Goal: Information Seeking & Learning: Learn about a topic

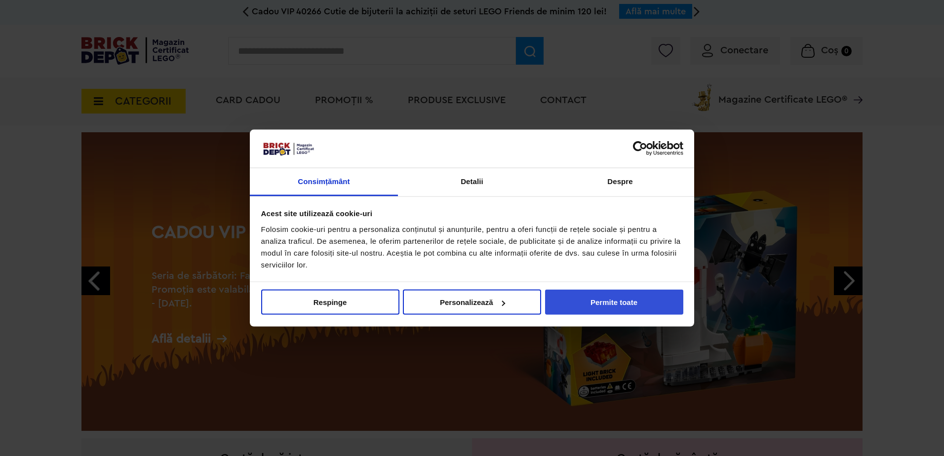
click at [623, 302] on button "Permite toate" at bounding box center [614, 302] width 138 height 25
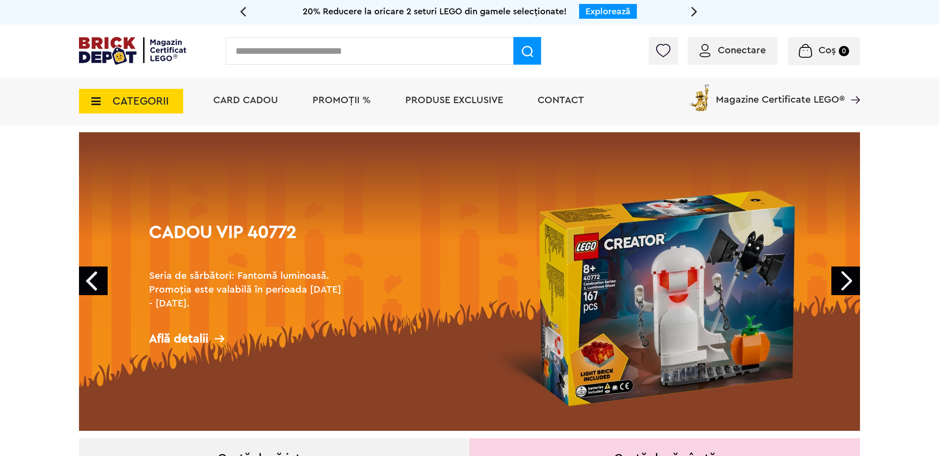
click at [302, 53] on input "text" at bounding box center [370, 51] width 288 height 28
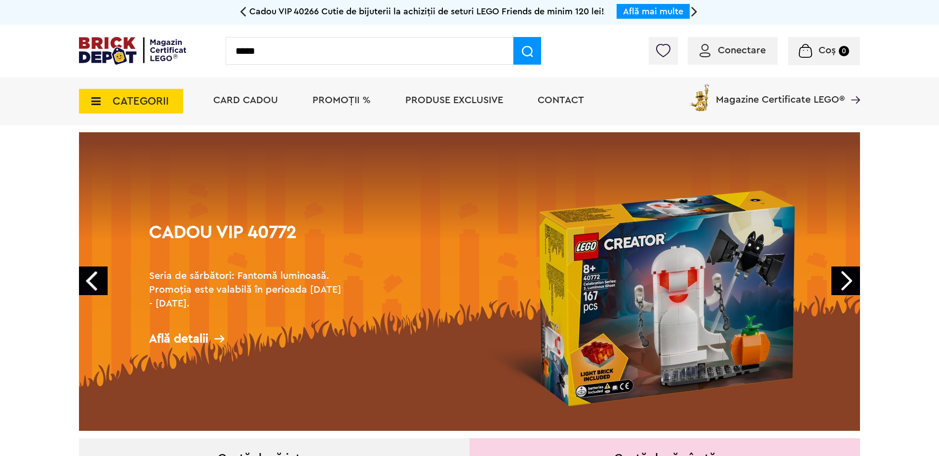
type input "*****"
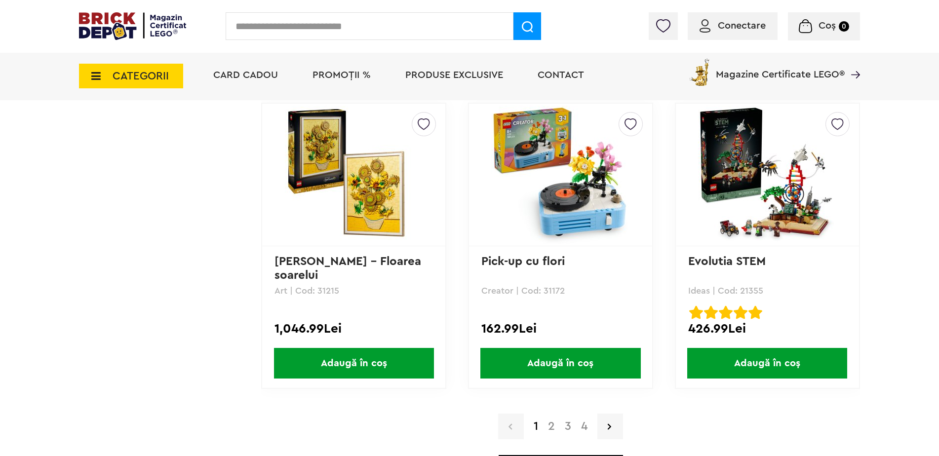
scroll to position [2568, 0]
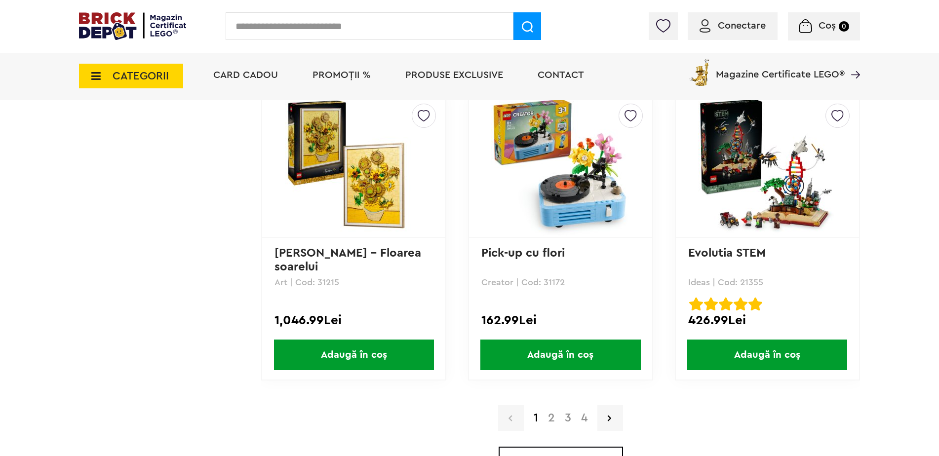
click at [551, 420] on link "2" at bounding box center [551, 418] width 17 height 12
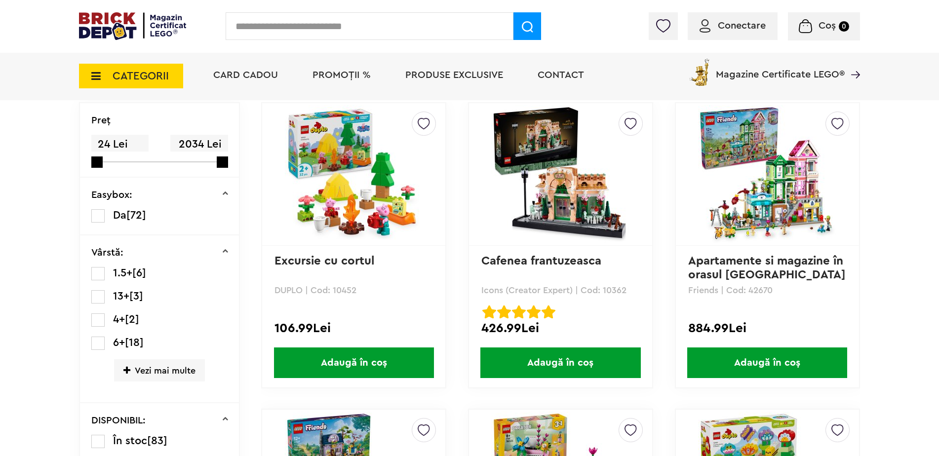
scroll to position [99, 0]
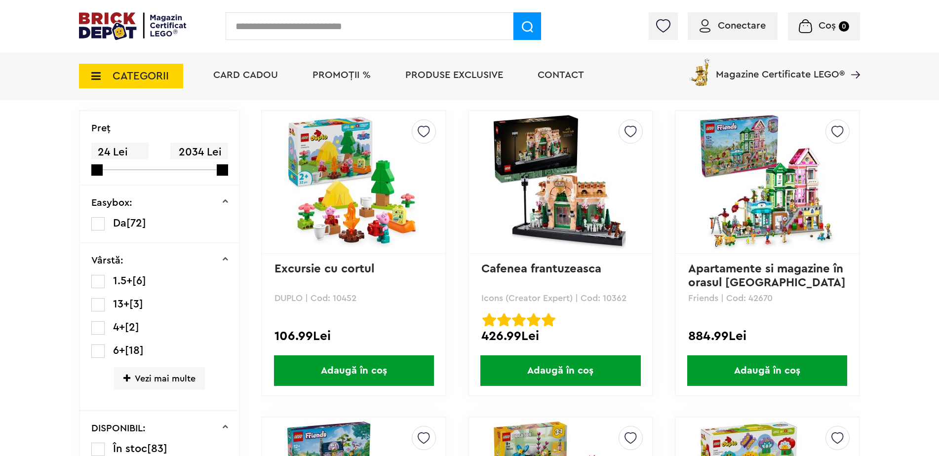
click at [98, 309] on label at bounding box center [97, 304] width 13 height 13
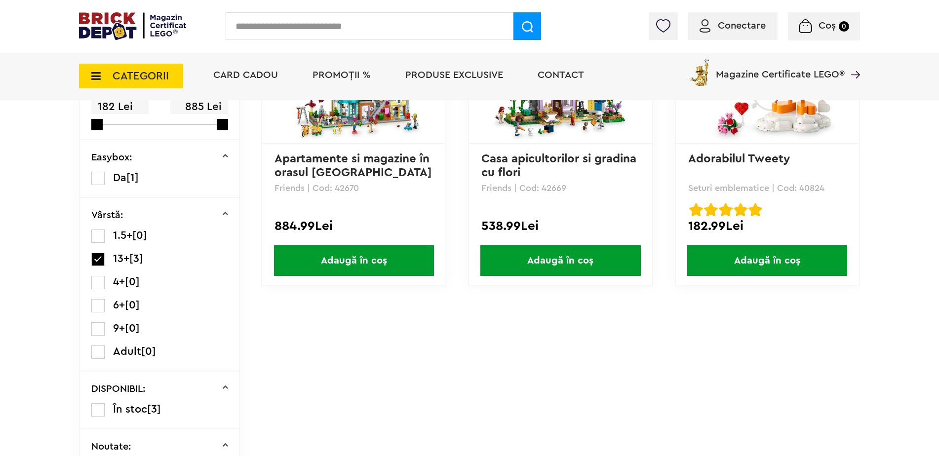
scroll to position [198, 0]
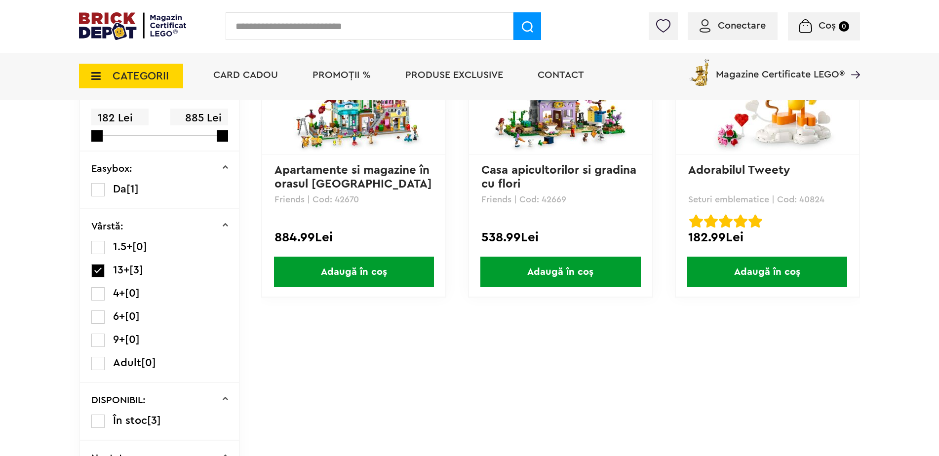
click at [105, 193] on li "Da [1]" at bounding box center [159, 190] width 137 height 14
click at [99, 191] on label at bounding box center [97, 189] width 13 height 13
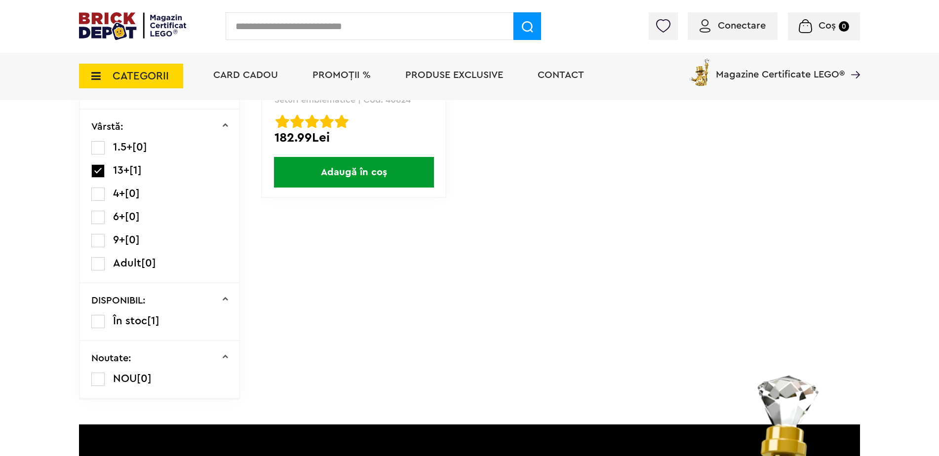
scroll to position [296, 0]
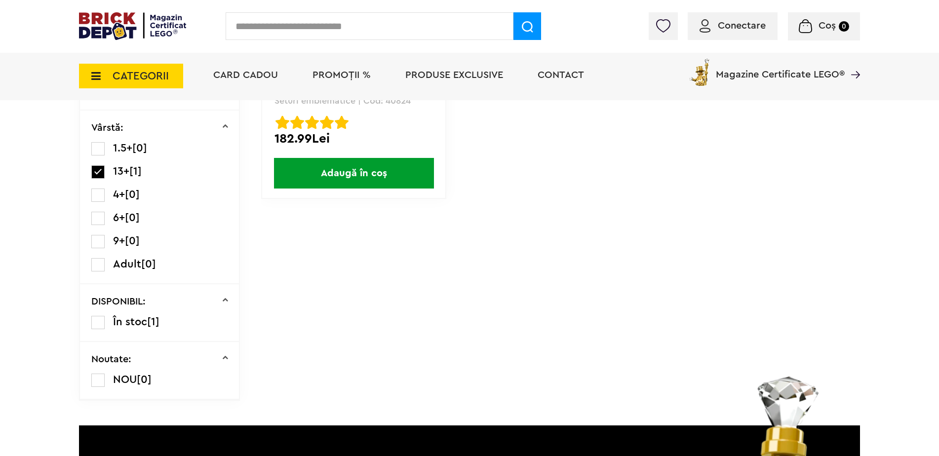
click at [100, 321] on label at bounding box center [97, 322] width 13 height 13
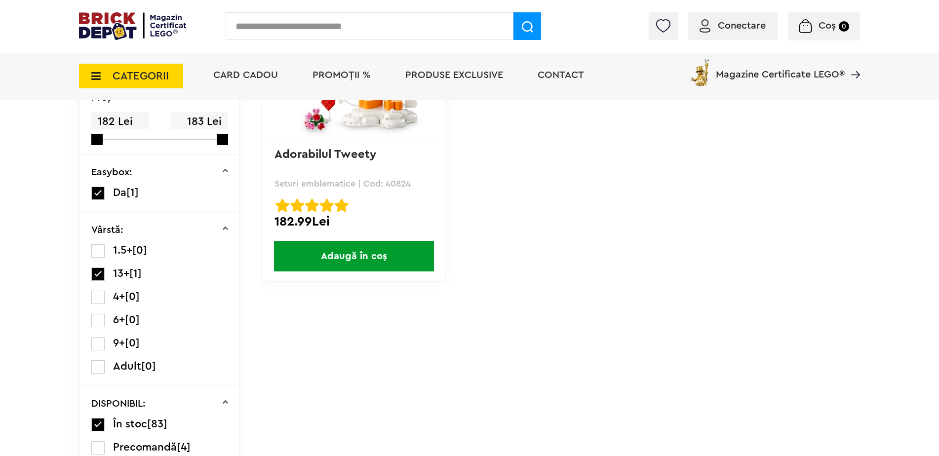
scroll to position [99, 0]
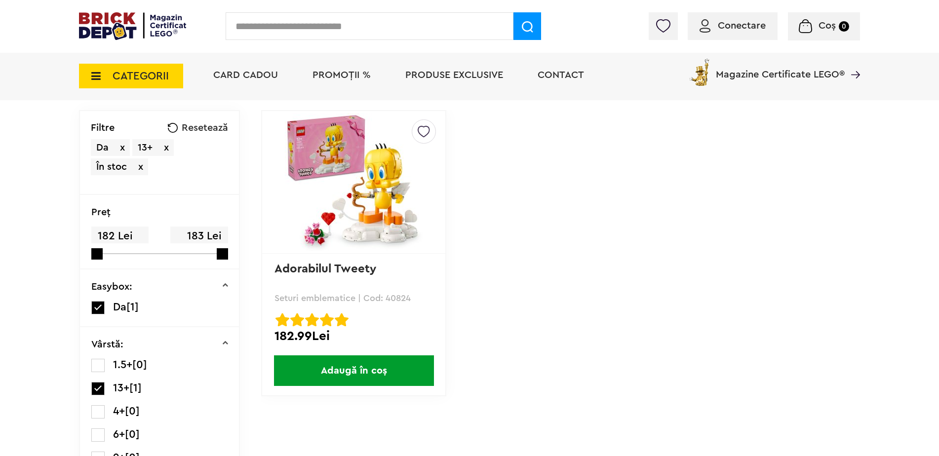
drag, startPoint x: 100, startPoint y: 306, endPoint x: 72, endPoint y: 324, distance: 33.2
click at [100, 306] on label at bounding box center [97, 307] width 13 height 13
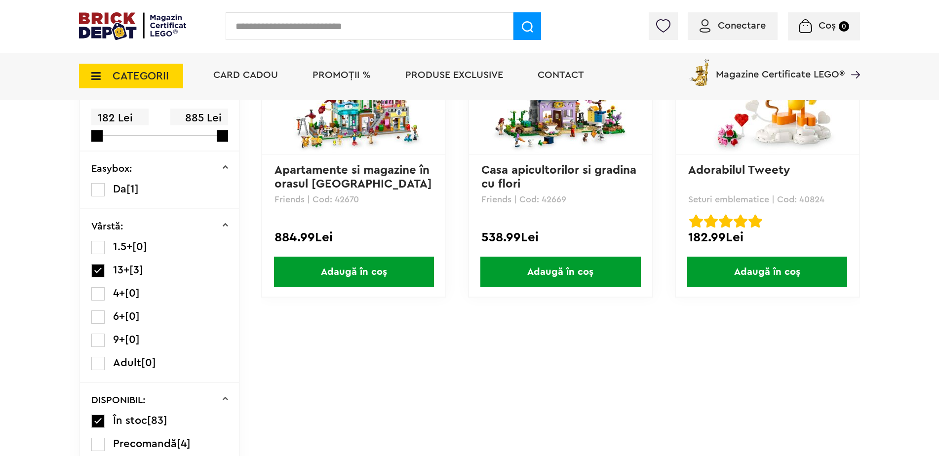
scroll to position [99, 0]
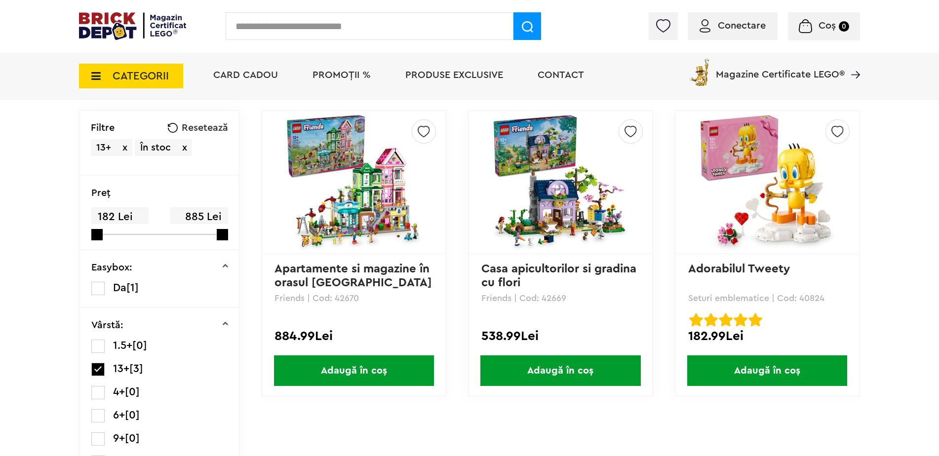
click at [337, 74] on span "PROMOȚII %" at bounding box center [342, 75] width 58 height 10
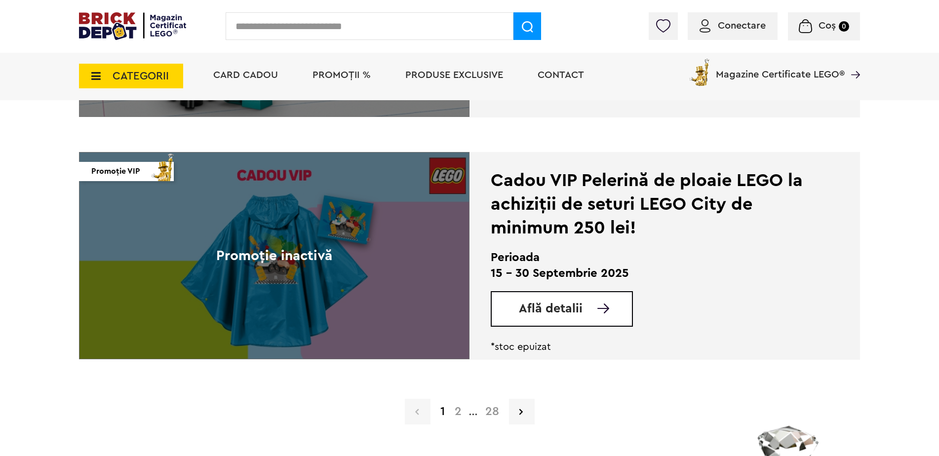
scroll to position [2371, 0]
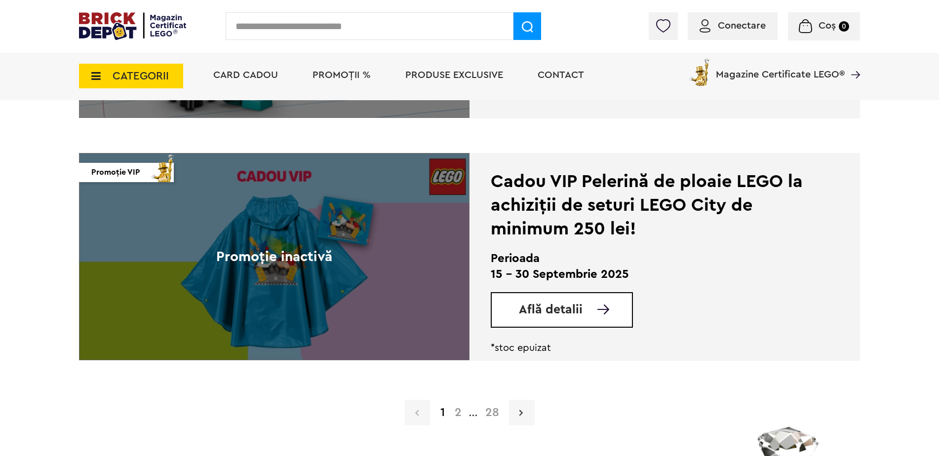
click at [521, 414] on icon at bounding box center [521, 413] width 3 height 10
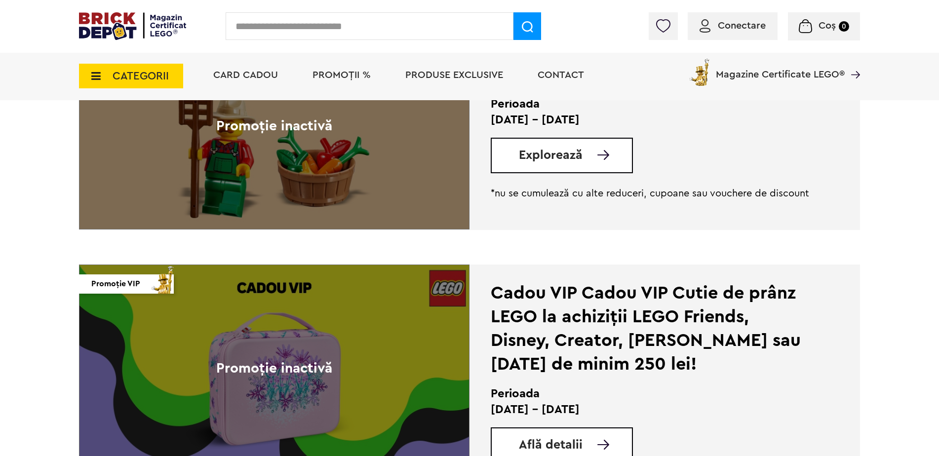
scroll to position [2420, 0]
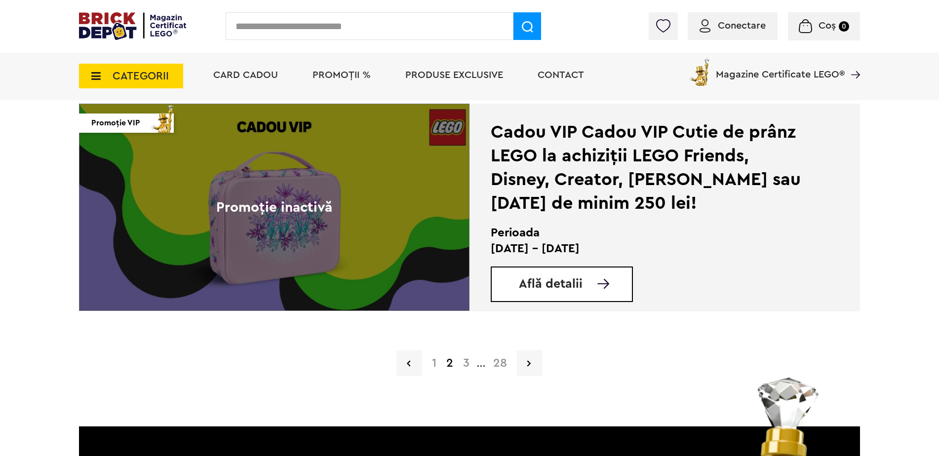
click at [515, 365] on div "1 2 3 ... 28" at bounding box center [469, 364] width 781 height 26
click at [525, 364] on link at bounding box center [530, 364] width 26 height 26
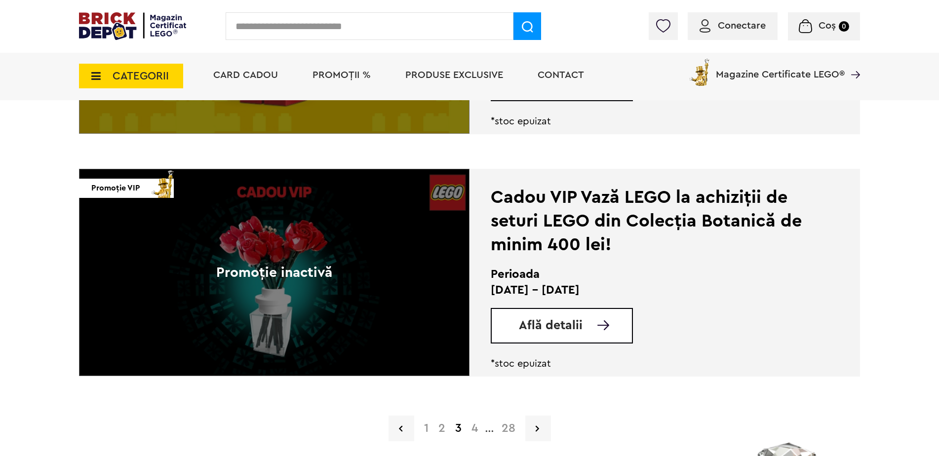
scroll to position [2371, 0]
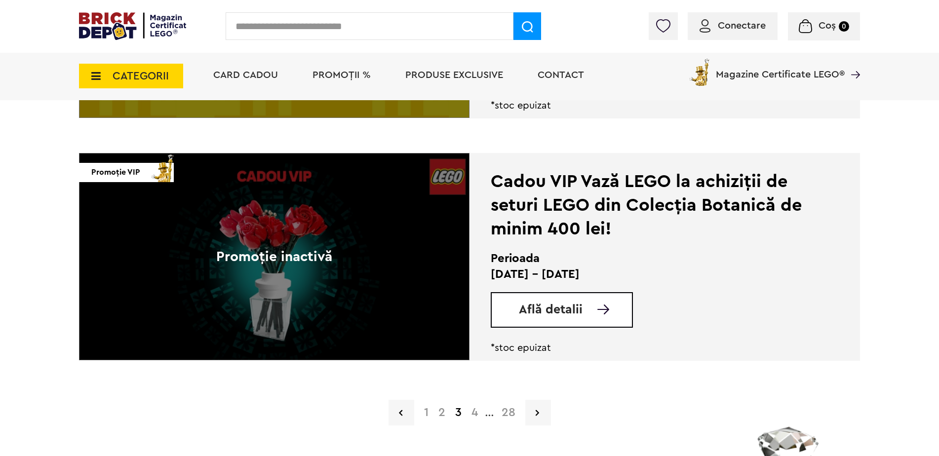
click at [310, 300] on div "Promoție inactivă" at bounding box center [274, 256] width 391 height 207
drag, startPoint x: 631, startPoint y: 202, endPoint x: 776, endPoint y: 207, distance: 145.3
click at [776, 207] on div "Cadou VIP Vază LEGO la achiziții de seturi LEGO din Colecția Botanică de minim …" at bounding box center [651, 205] width 321 height 71
drag, startPoint x: 569, startPoint y: 313, endPoint x: 541, endPoint y: 326, distance: 30.5
click at [568, 313] on span "Află detalii" at bounding box center [551, 310] width 64 height 12
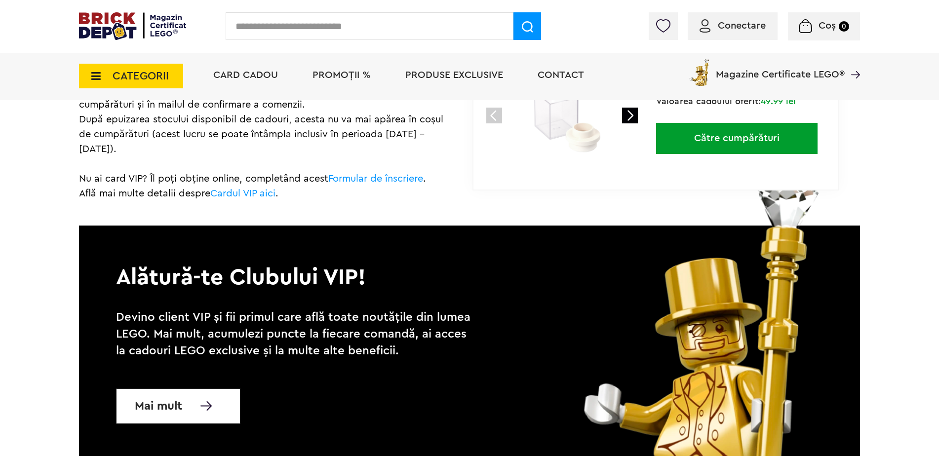
scroll to position [840, 0]
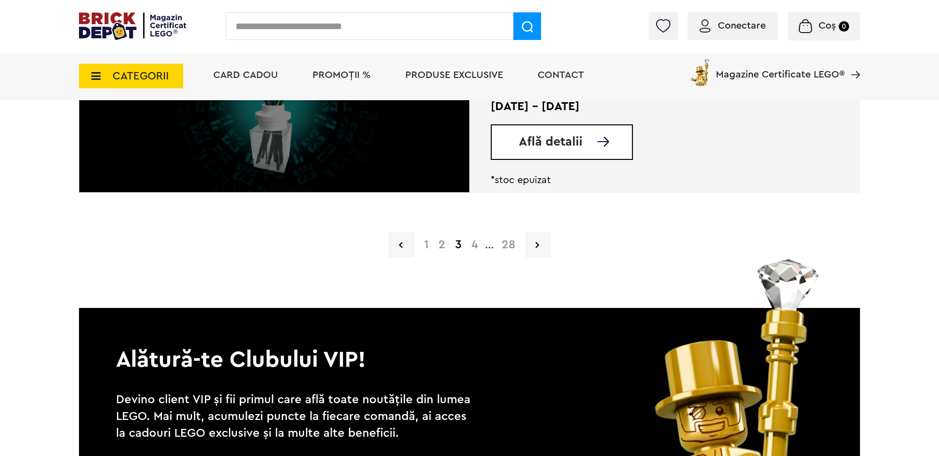
scroll to position [2667, 0]
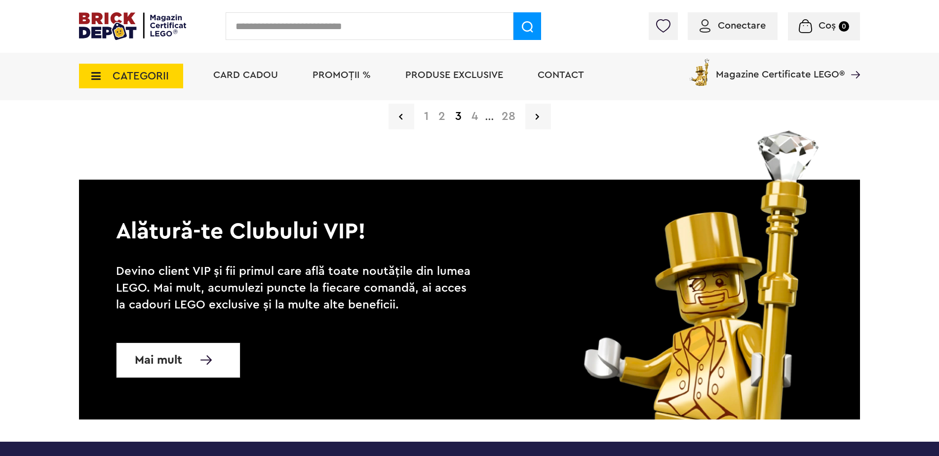
drag, startPoint x: 458, startPoint y: 76, endPoint x: 453, endPoint y: 77, distance: 5.5
click at [458, 76] on span "Produse exclusive" at bounding box center [455, 75] width 98 height 10
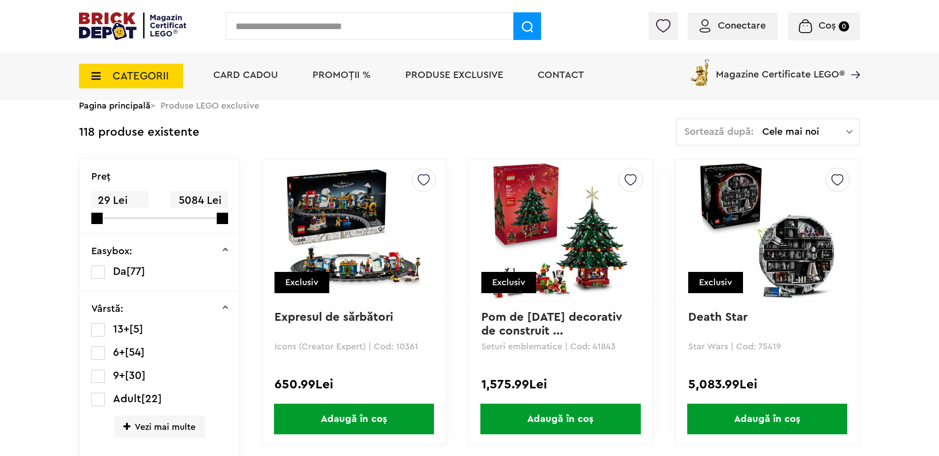
scroll to position [49, 0]
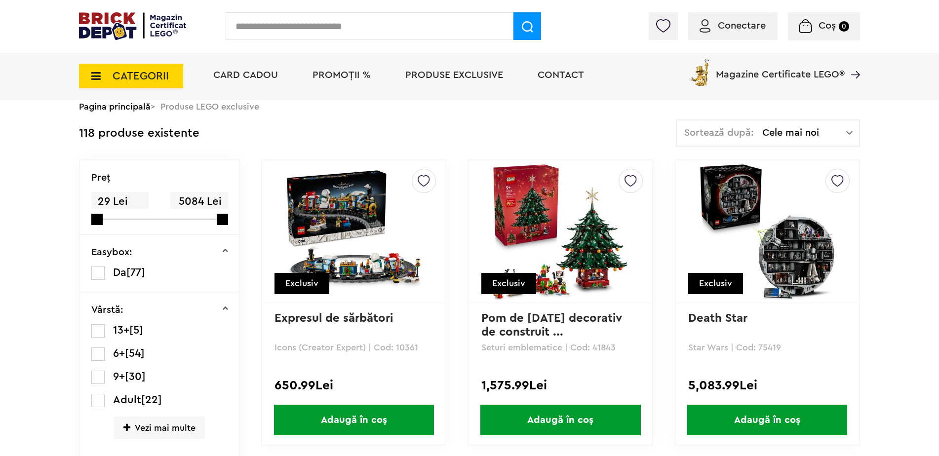
click at [596, 233] on img at bounding box center [560, 232] width 138 height 138
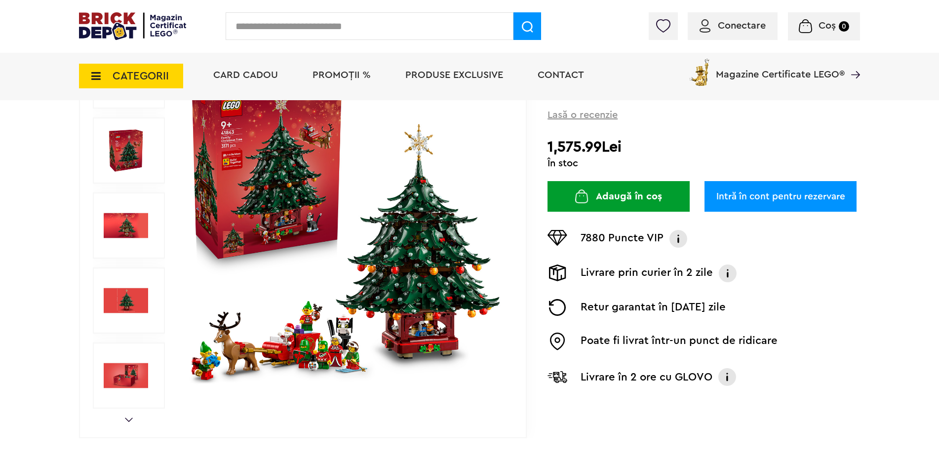
scroll to position [247, 0]
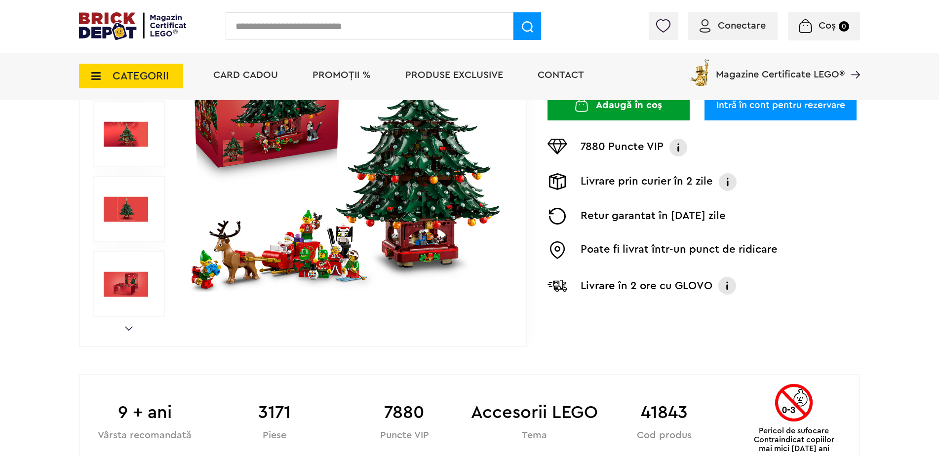
click at [126, 332] on div "Prev Next 1/13" at bounding box center [303, 134] width 448 height 425
click at [132, 328] on link "Next" at bounding box center [129, 328] width 8 height 4
click at [129, 329] on link "Next" at bounding box center [129, 328] width 8 height 4
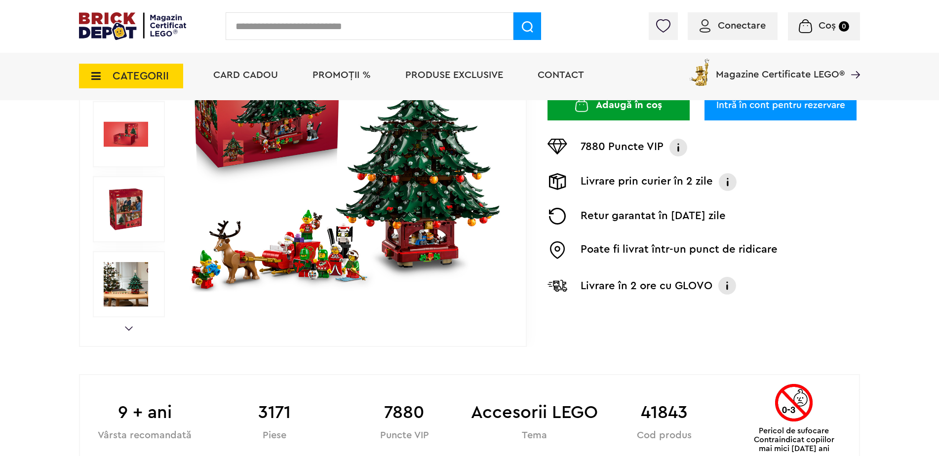
click at [120, 280] on img at bounding box center [126, 284] width 44 height 44
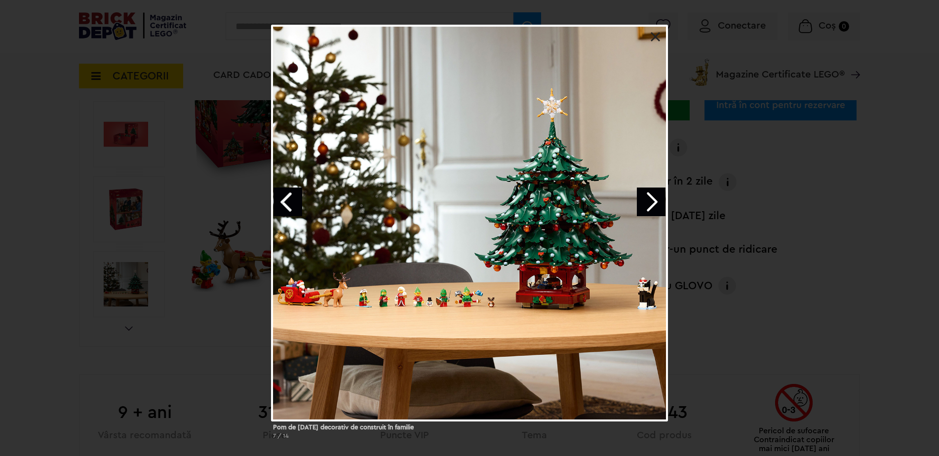
click at [654, 207] on link "Next image" at bounding box center [651, 202] width 29 height 29
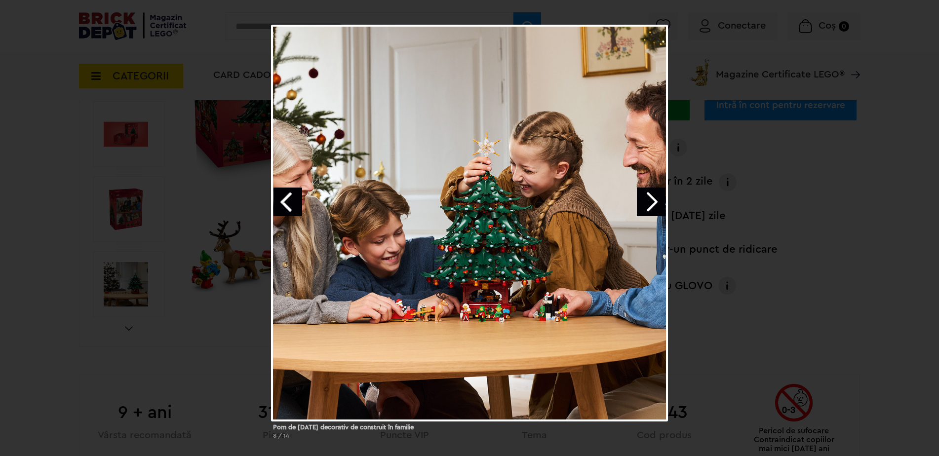
click at [653, 201] on link "Next image" at bounding box center [651, 202] width 29 height 29
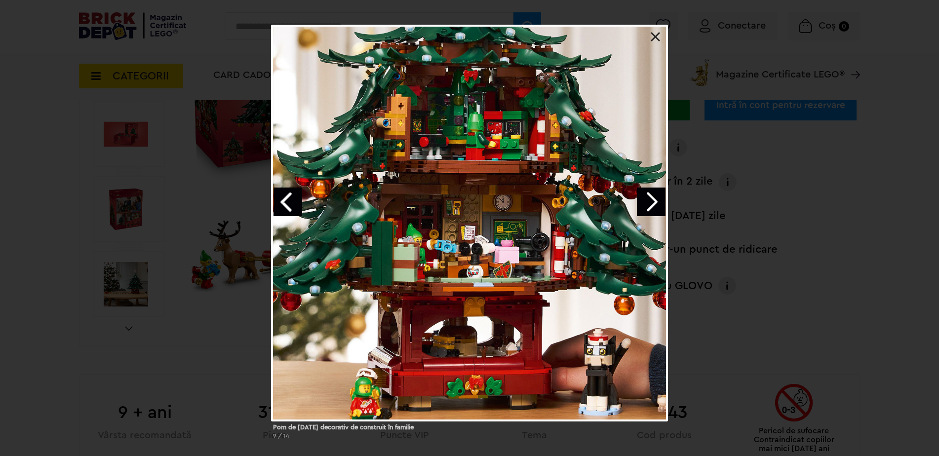
click at [486, 224] on div at bounding box center [469, 223] width 397 height 397
click at [653, 38] on link at bounding box center [656, 37] width 10 height 10
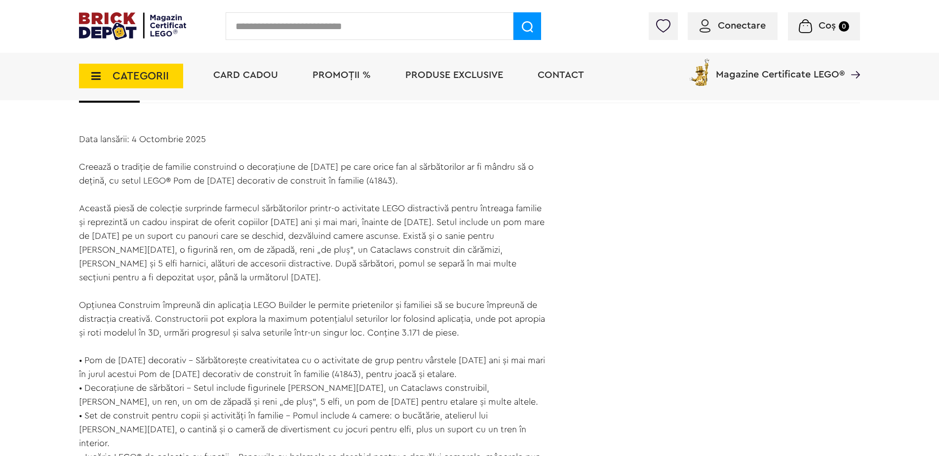
scroll to position [741, 0]
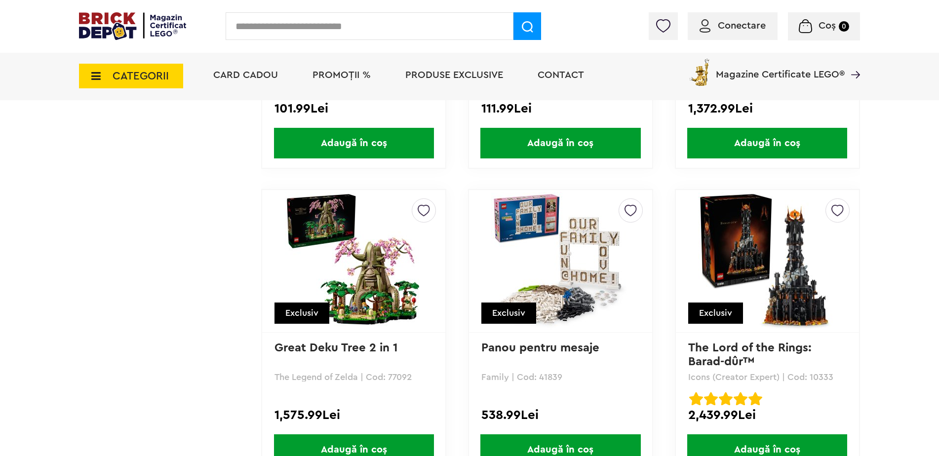
scroll to position [3741, 0]
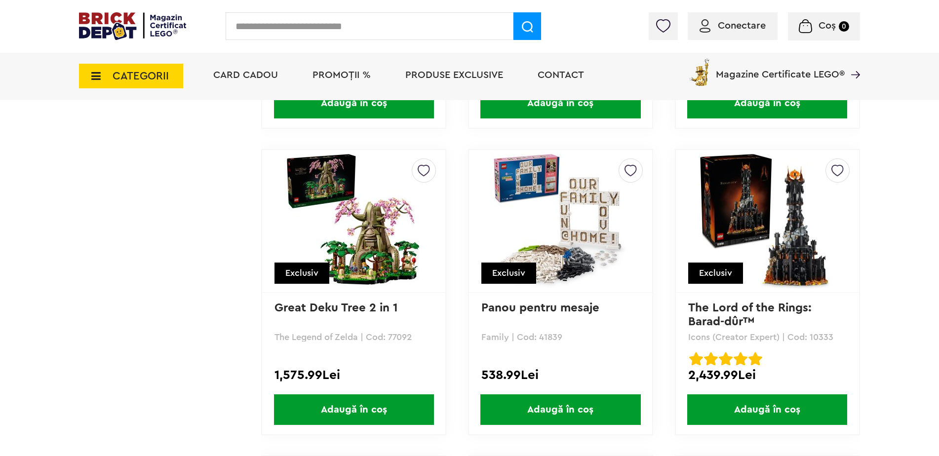
click at [801, 247] on img at bounding box center [767, 221] width 138 height 138
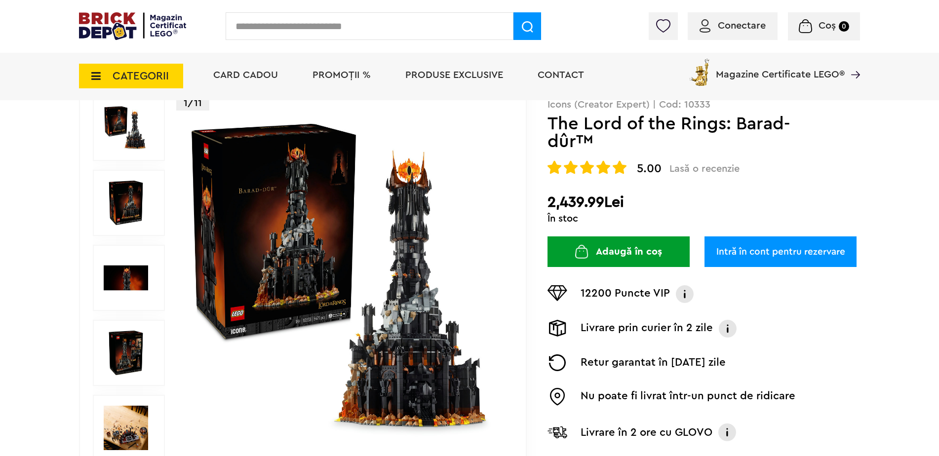
scroll to position [99, 0]
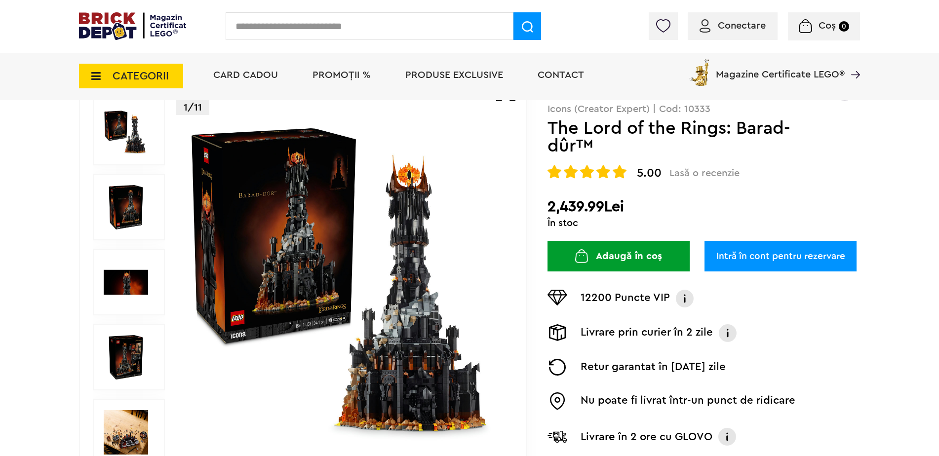
click at [127, 284] on img at bounding box center [126, 282] width 44 height 44
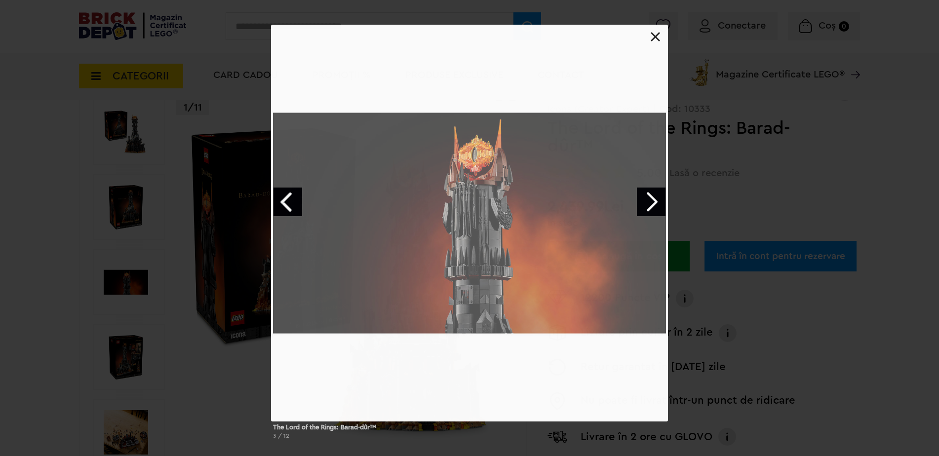
click at [123, 355] on div "The Lord of the Rings: Barad-dûr™ 3 / 12" at bounding box center [469, 236] width 939 height 423
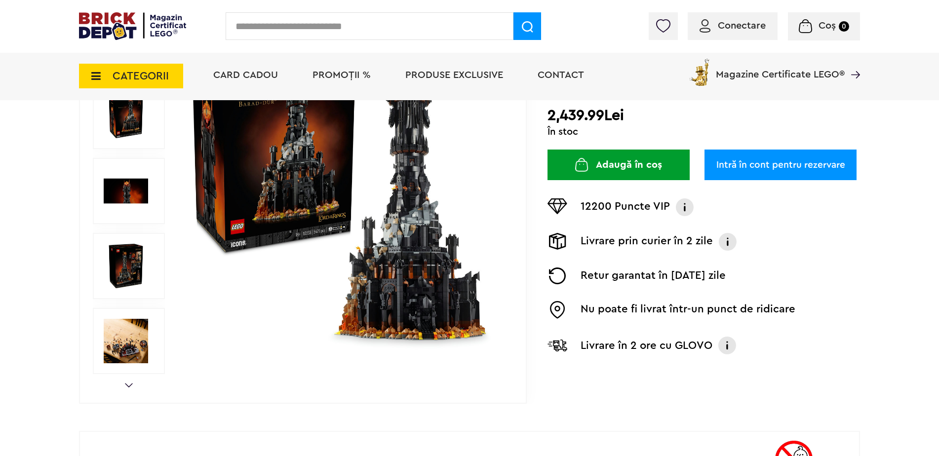
scroll to position [346, 0]
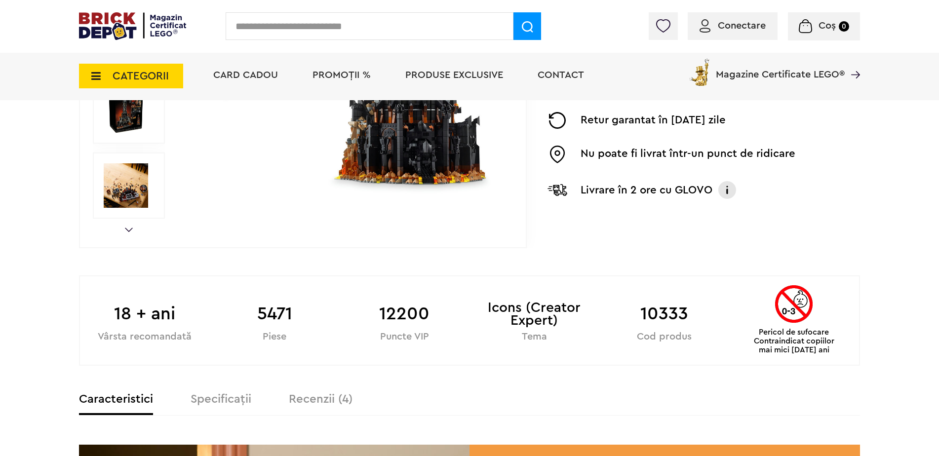
click at [119, 197] on img at bounding box center [126, 185] width 44 height 44
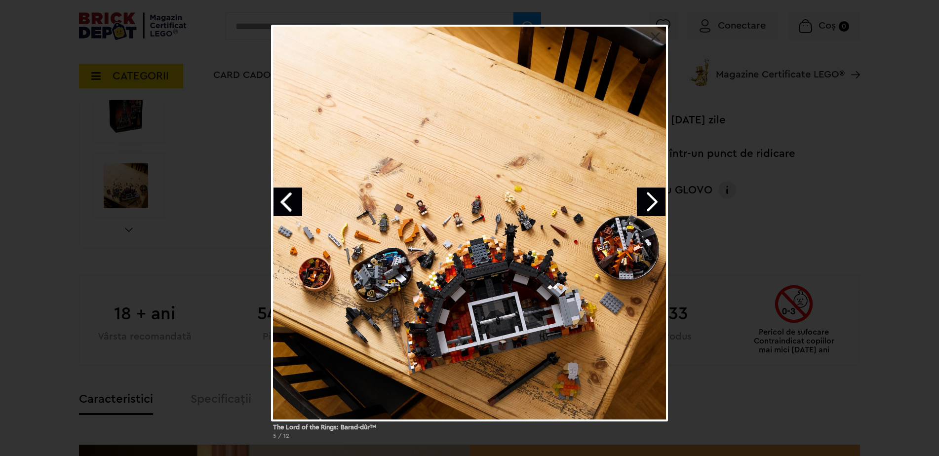
click at [654, 204] on link "Next image" at bounding box center [651, 202] width 29 height 29
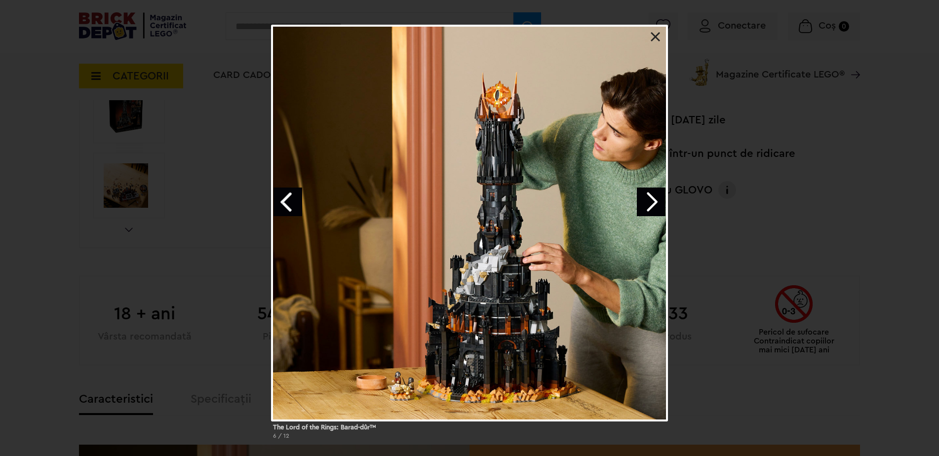
click at [654, 204] on link "Next image" at bounding box center [651, 202] width 29 height 29
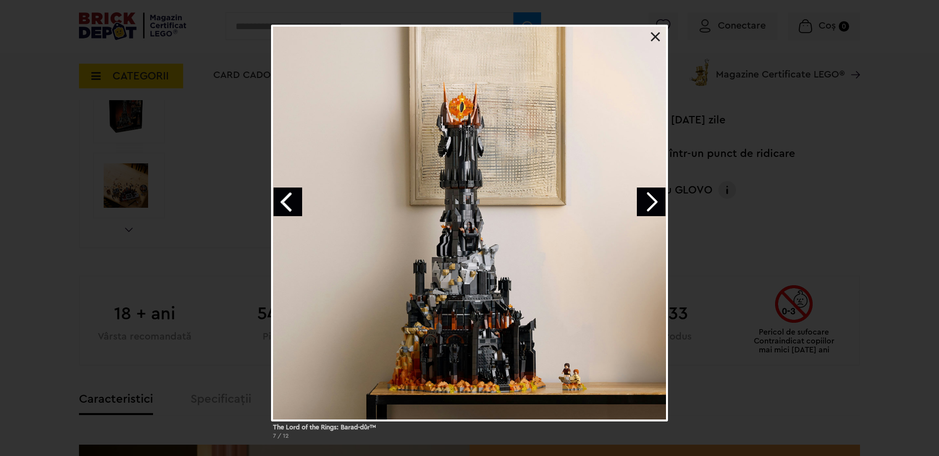
click at [654, 204] on link "Next image" at bounding box center [651, 202] width 29 height 29
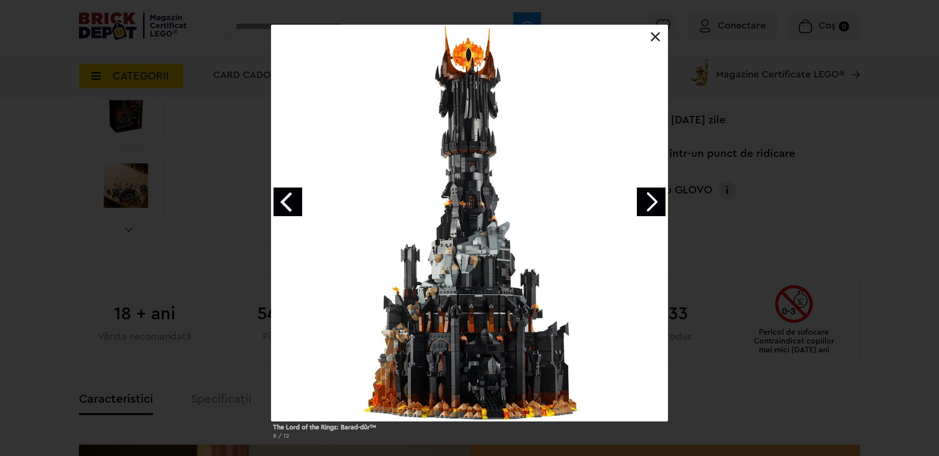
click at [654, 204] on link "Next image" at bounding box center [651, 202] width 29 height 29
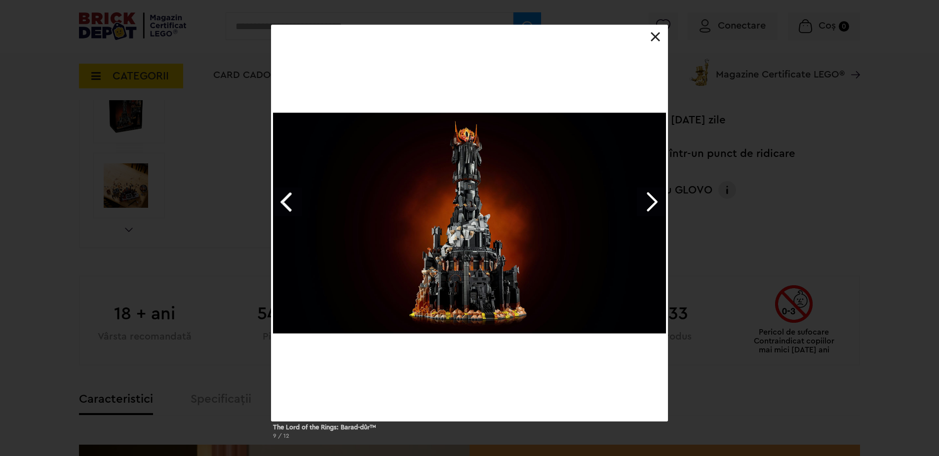
click at [654, 204] on link "Next image" at bounding box center [651, 202] width 29 height 29
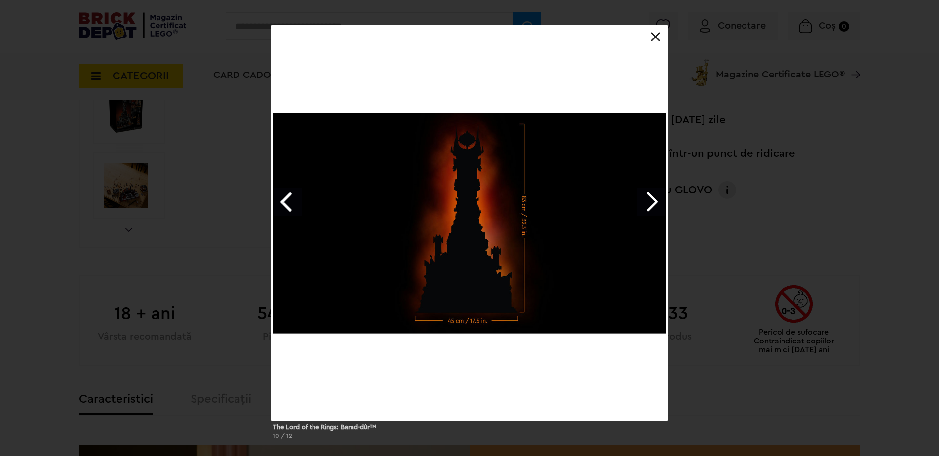
click at [654, 204] on link "Next image" at bounding box center [651, 202] width 29 height 29
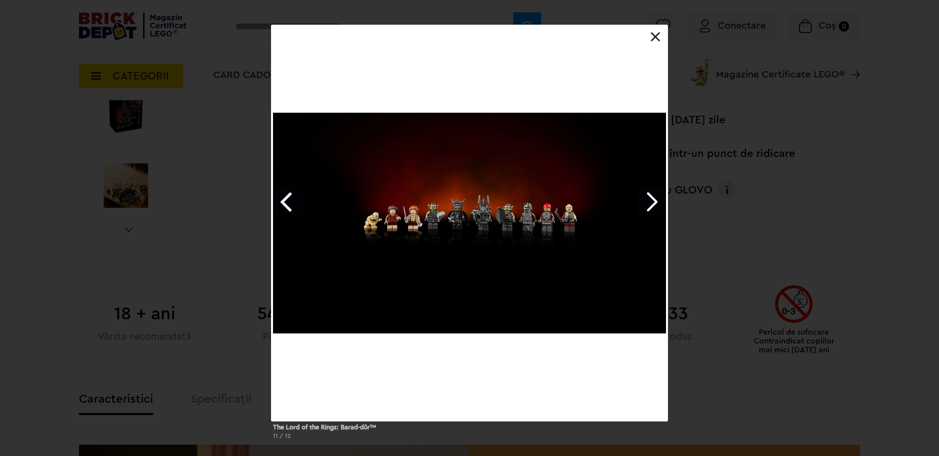
click at [655, 39] on link at bounding box center [656, 37] width 10 height 10
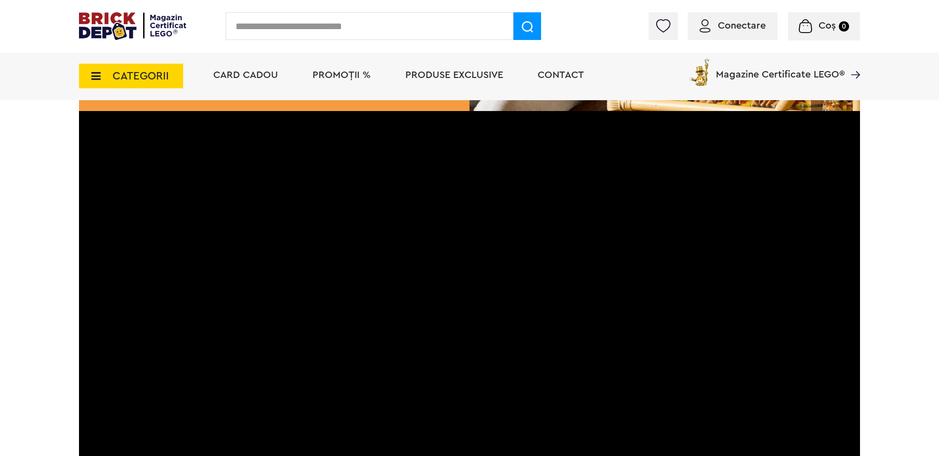
scroll to position [1828, 0]
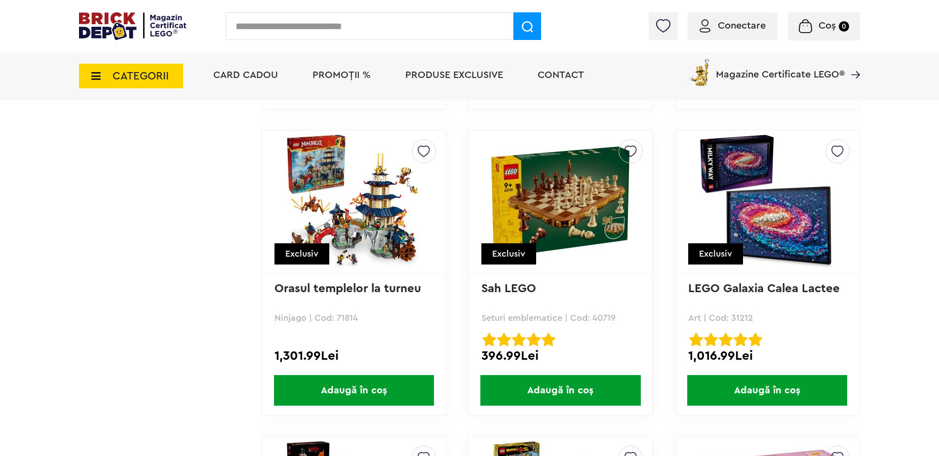
scroll to position [3921, 0]
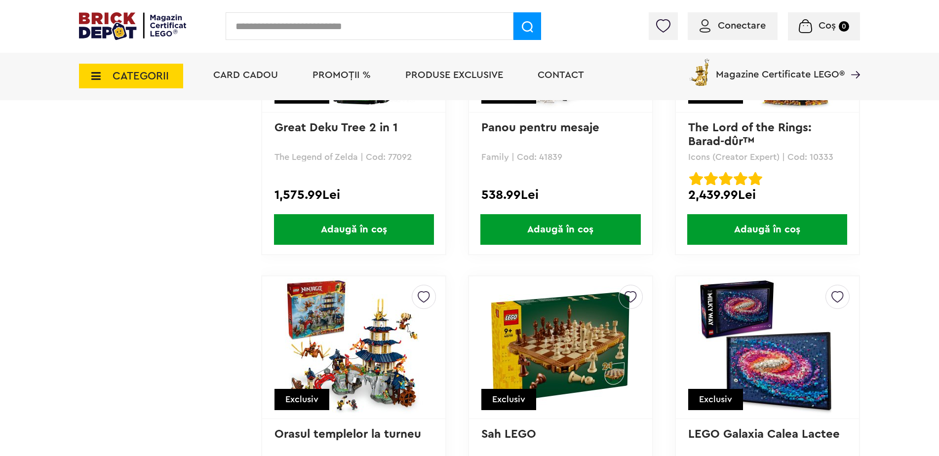
click at [142, 76] on span "CATEGORII" at bounding box center [141, 76] width 56 height 11
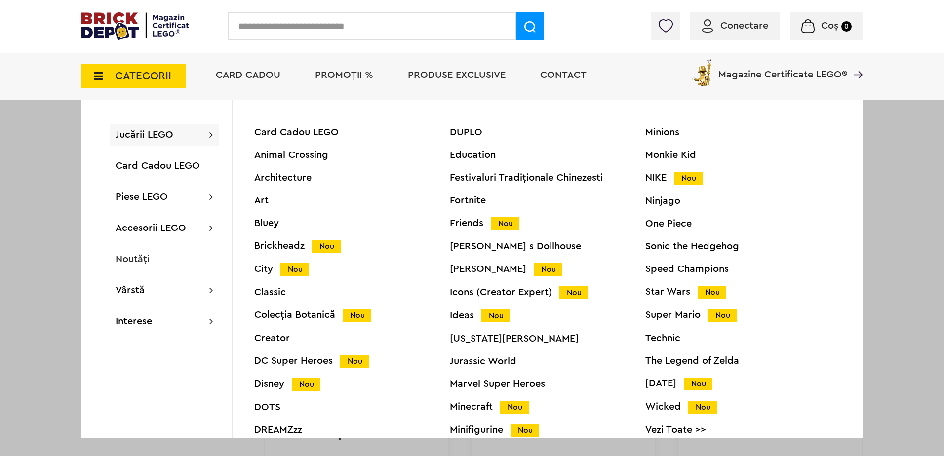
click at [136, 137] on span "Jucării LEGO" at bounding box center [145, 135] width 58 height 10
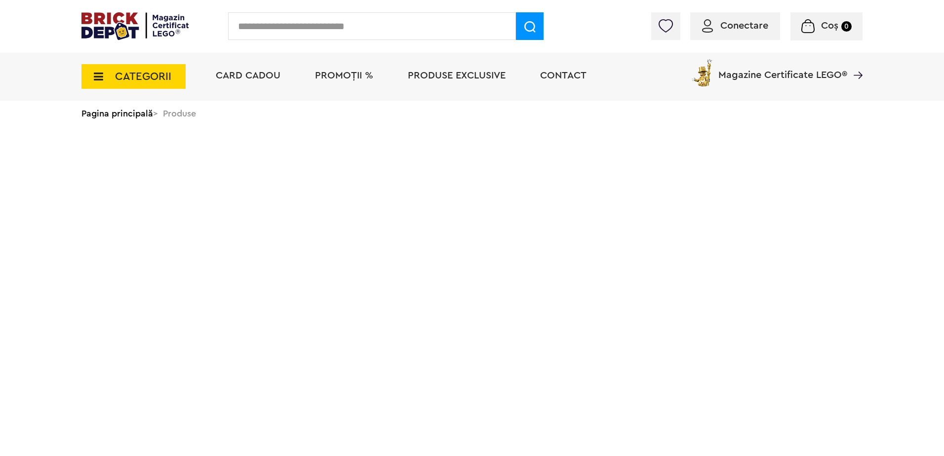
click at [116, 80] on span "CATEGORII" at bounding box center [143, 76] width 56 height 11
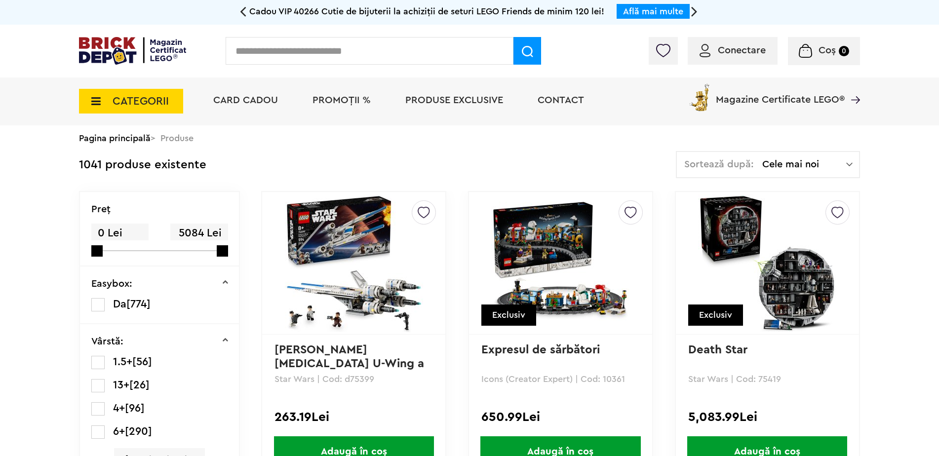
click at [139, 99] on span "CATEGORII" at bounding box center [141, 101] width 56 height 11
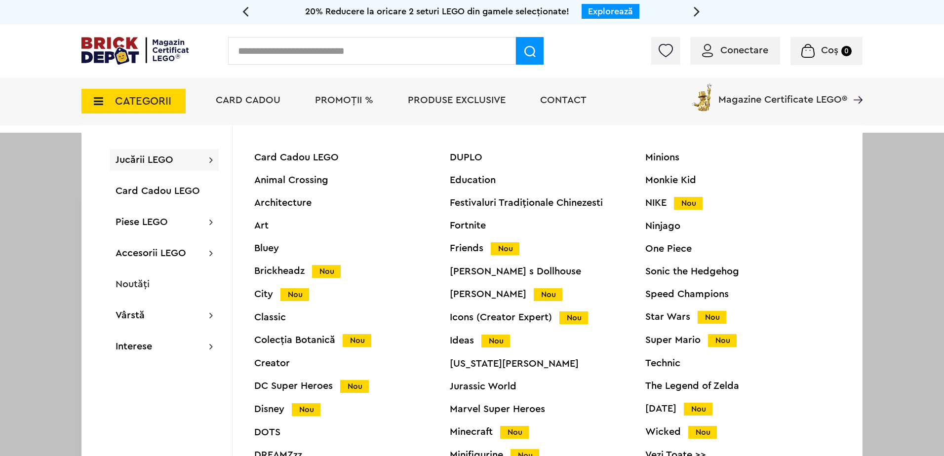
click at [655, 367] on div "Technic" at bounding box center [744, 364] width 196 height 10
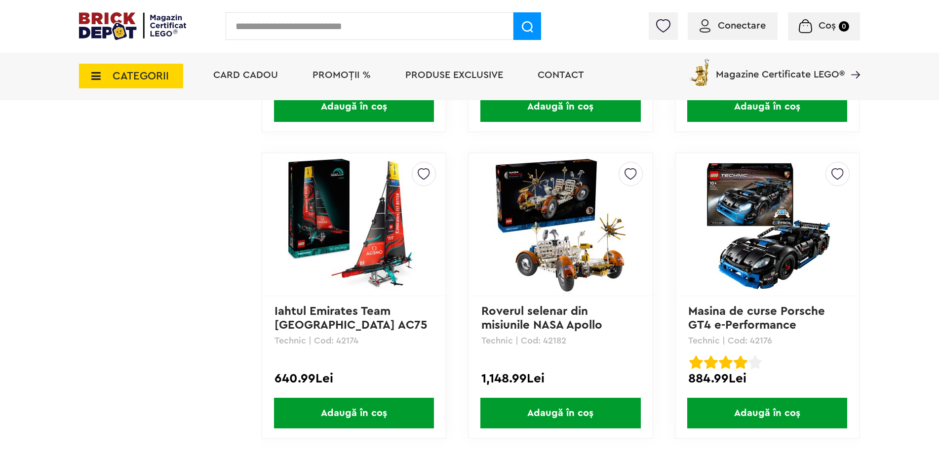
scroll to position [2840, 0]
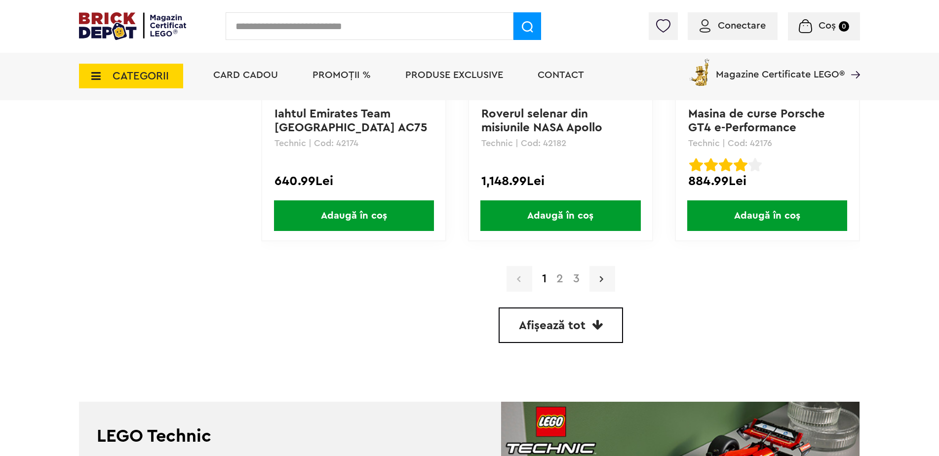
click at [608, 278] on link at bounding box center [603, 279] width 26 height 26
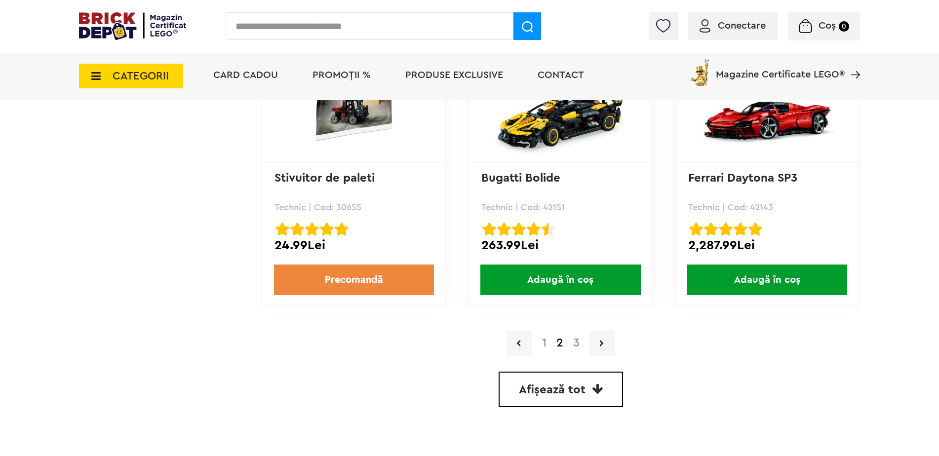
scroll to position [2805, 0]
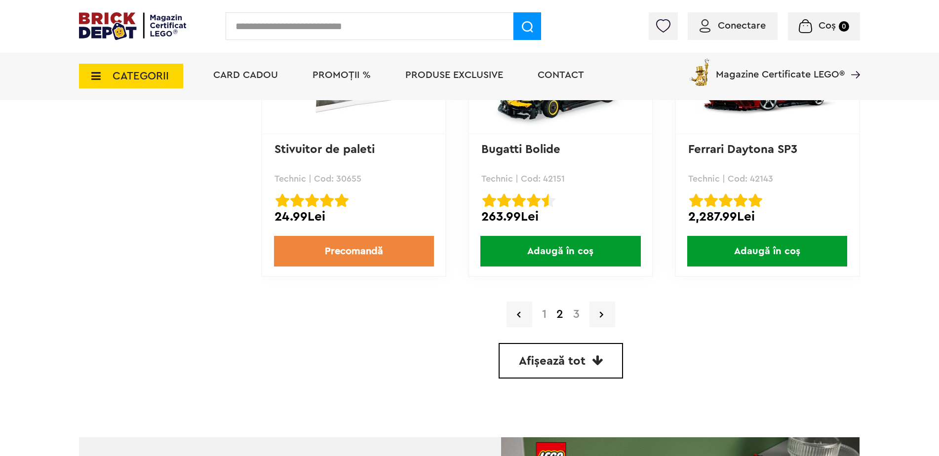
click at [99, 76] on icon at bounding box center [92, 76] width 15 height 11
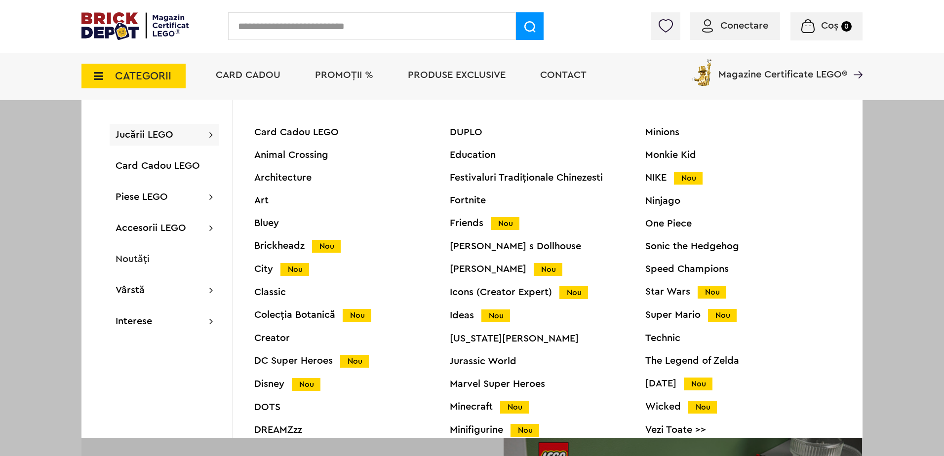
click at [314, 315] on div "Colecția Botanică Nou" at bounding box center [352, 315] width 196 height 10
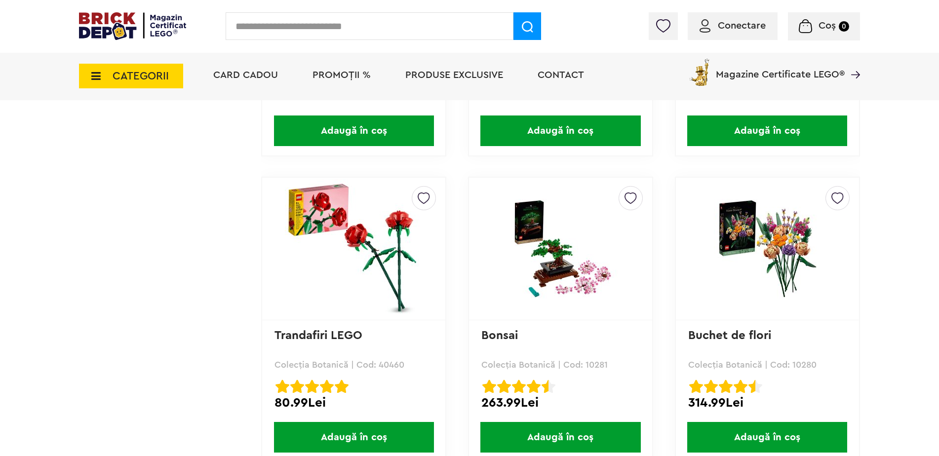
scroll to position [2618, 0]
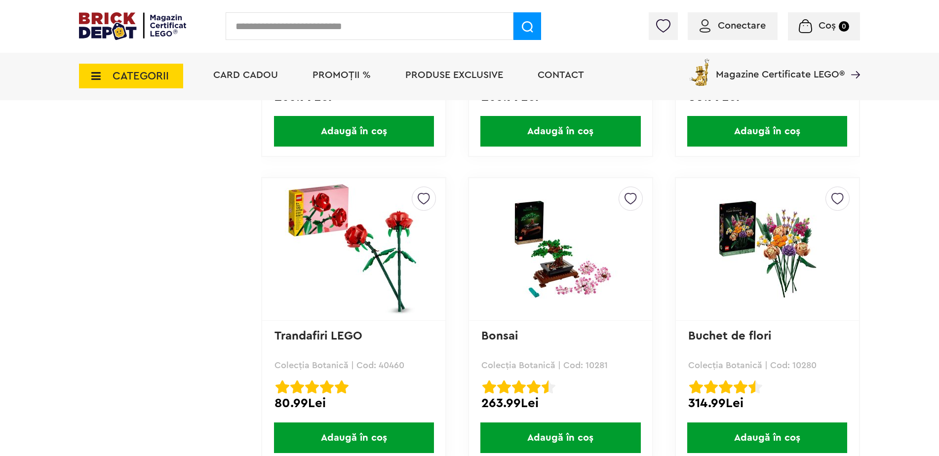
click at [798, 265] on img at bounding box center [767, 250] width 138 height 100
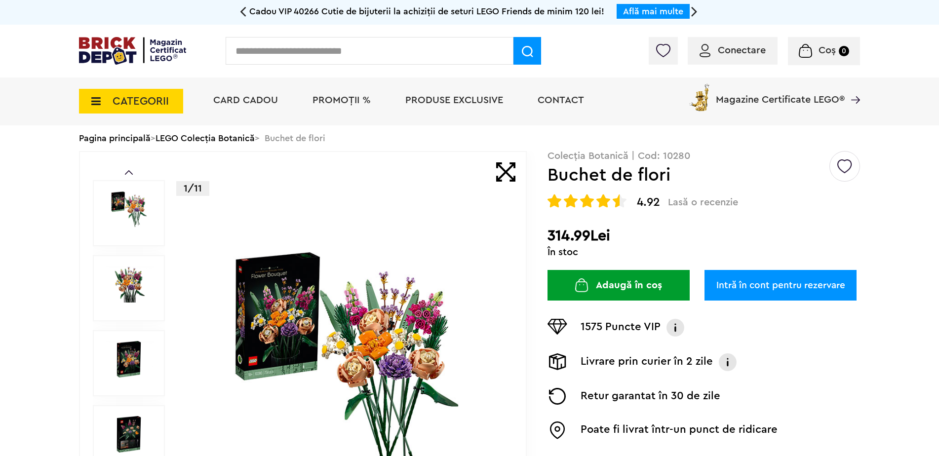
click at [372, 359] on img at bounding box center [346, 364] width 318 height 230
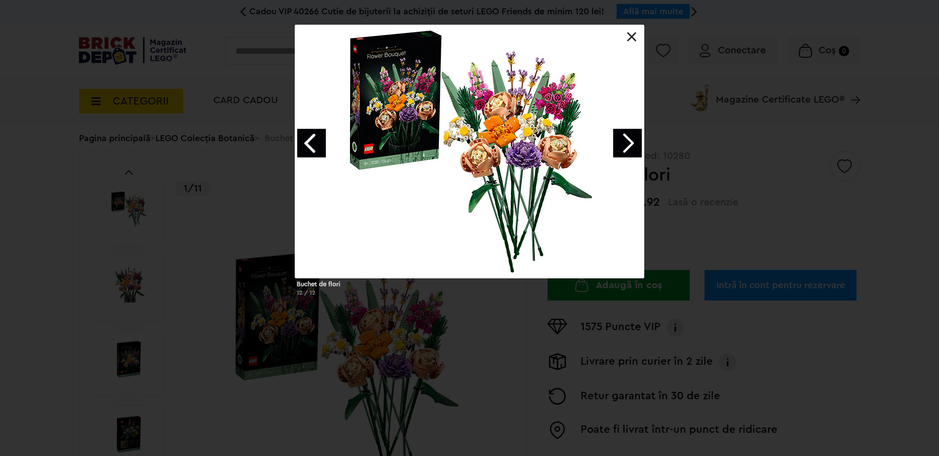
click at [530, 130] on div at bounding box center [470, 152] width 350 height 254
click at [629, 35] on link at bounding box center [632, 37] width 10 height 10
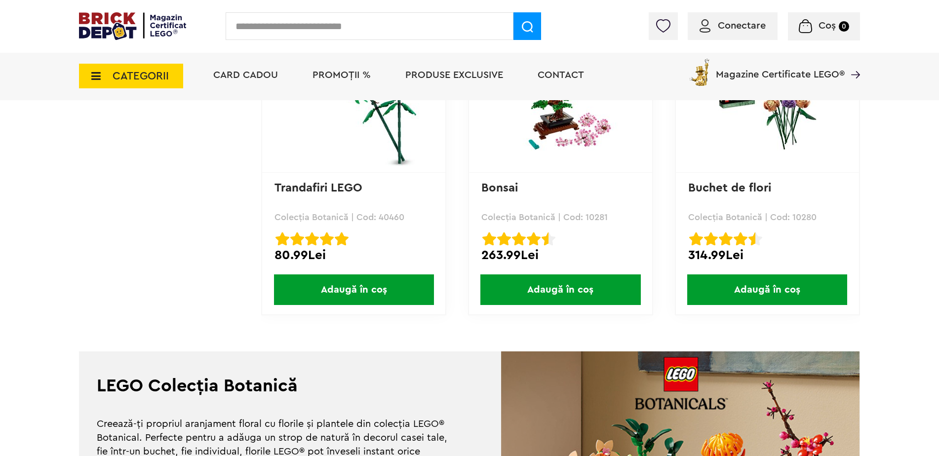
scroll to position [2717, 0]
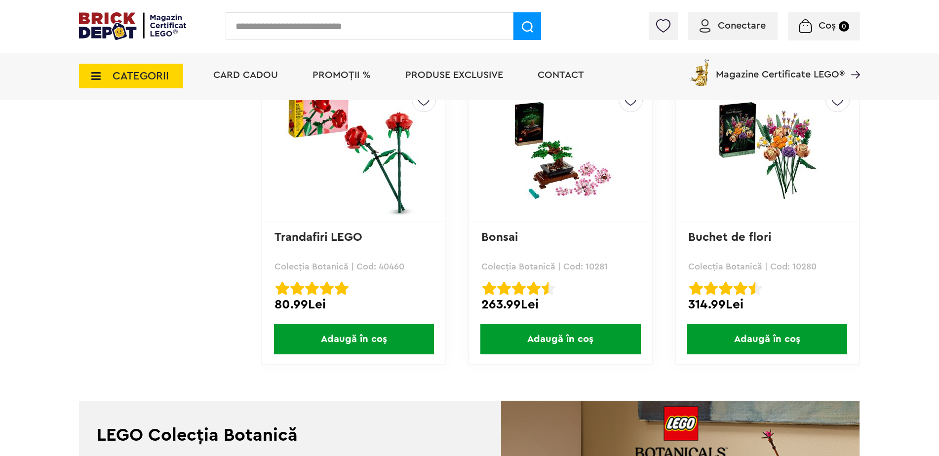
click at [568, 179] on img at bounding box center [560, 151] width 138 height 100
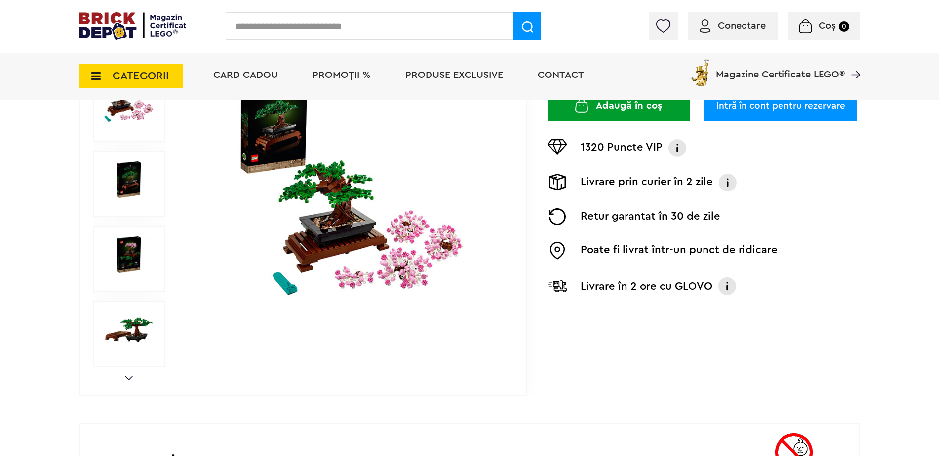
scroll to position [222, 0]
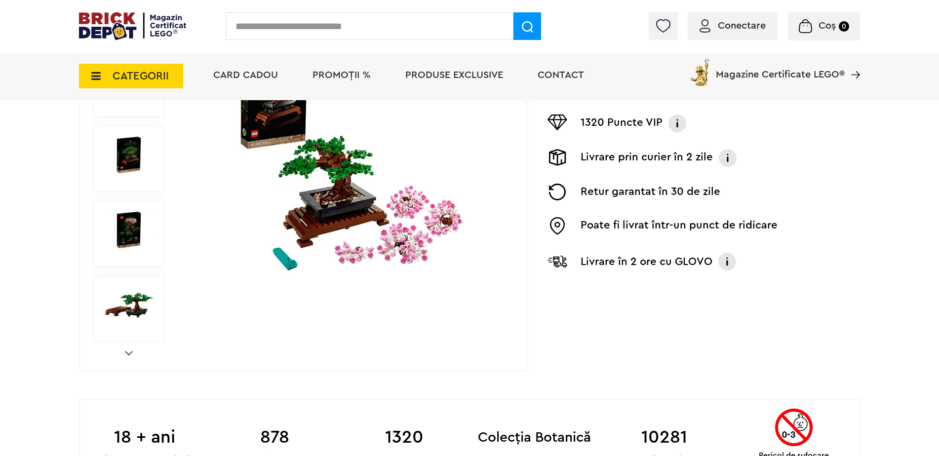
click at [418, 207] on img at bounding box center [346, 159] width 318 height 230
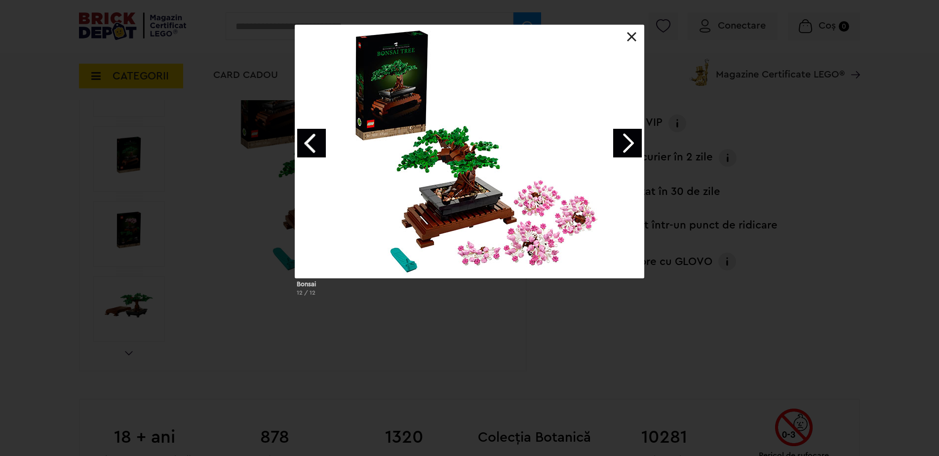
click at [627, 142] on link "Next image" at bounding box center [627, 143] width 29 height 29
click at [636, 34] on link at bounding box center [632, 37] width 10 height 10
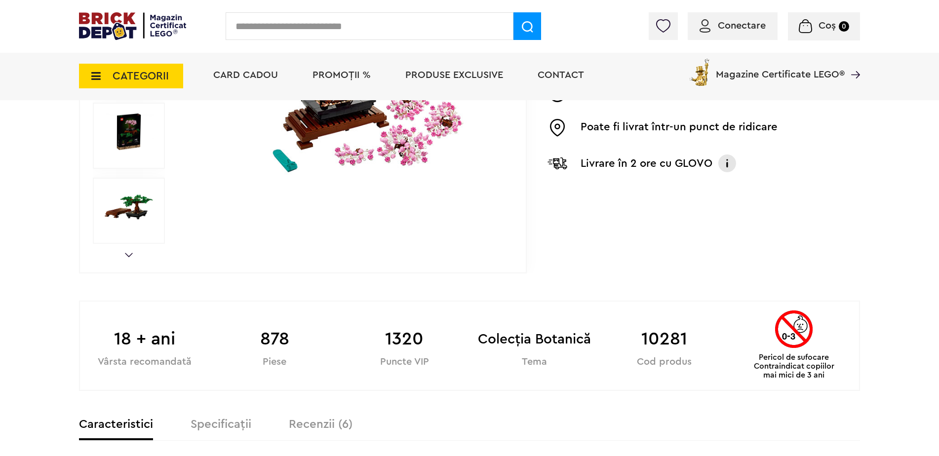
scroll to position [321, 0]
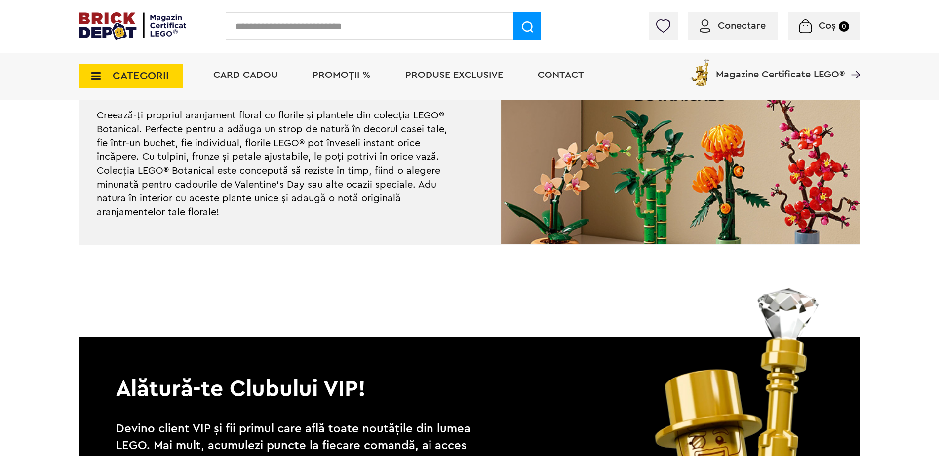
scroll to position [2964, 0]
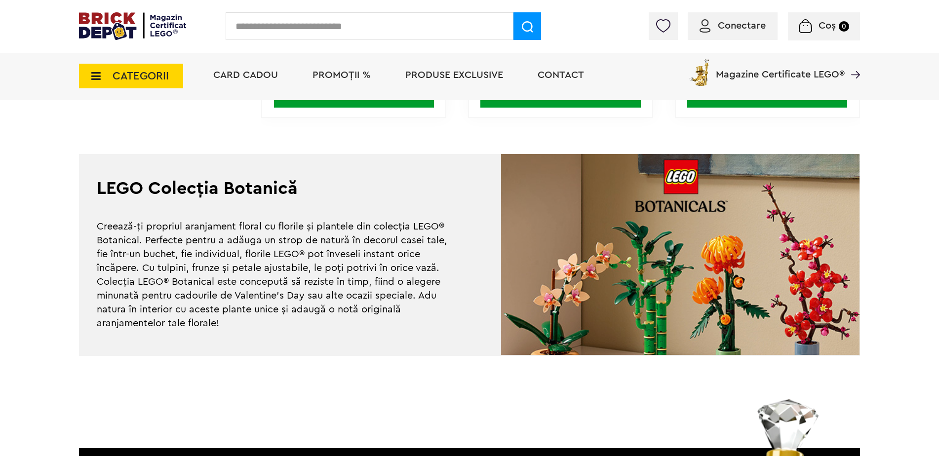
click at [815, 279] on img at bounding box center [681, 254] width 360 height 201
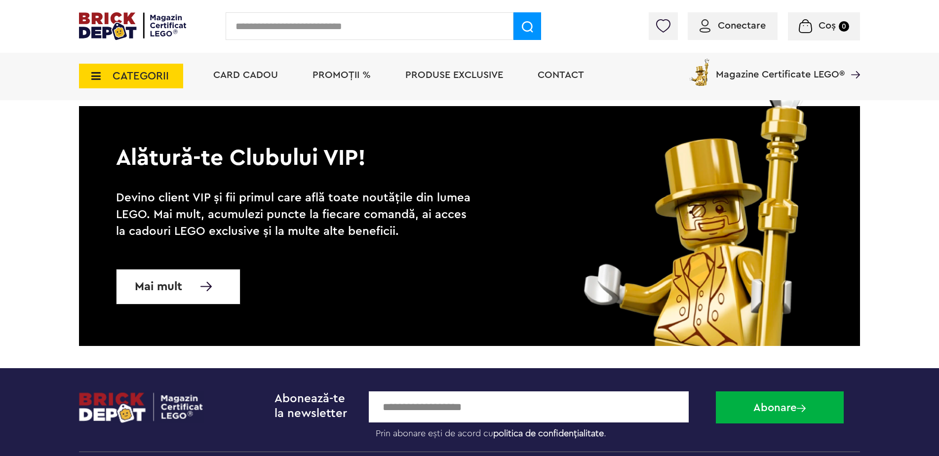
scroll to position [3211, 0]
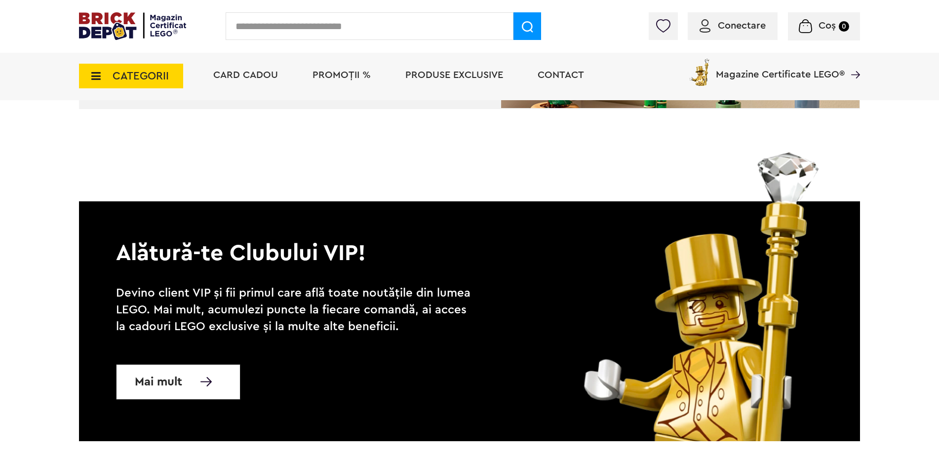
click at [250, 70] on span "Card Cadou" at bounding box center [245, 75] width 65 height 10
click at [251, 73] on span "Card Cadou" at bounding box center [245, 75] width 65 height 10
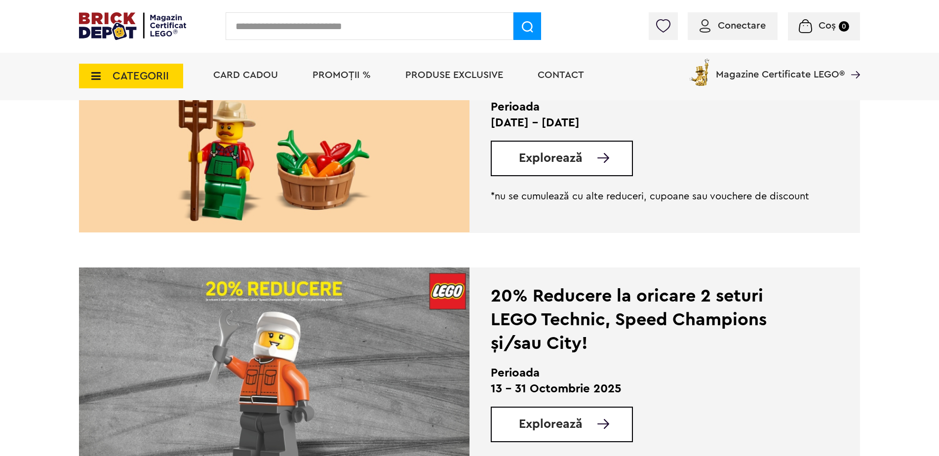
scroll to position [346, 0]
